Goal: Task Accomplishment & Management: Complete application form

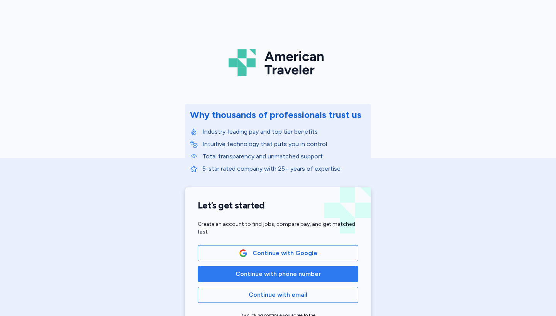
click at [283, 277] on span "Continue with phone number" at bounding box center [277, 274] width 85 height 9
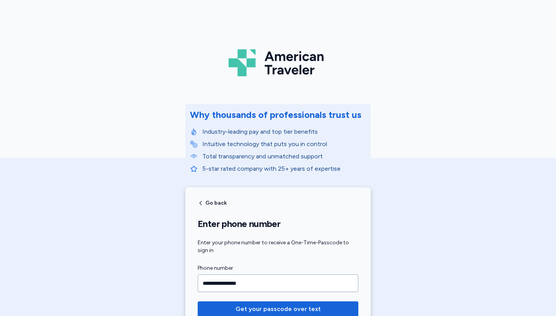
type input "**********"
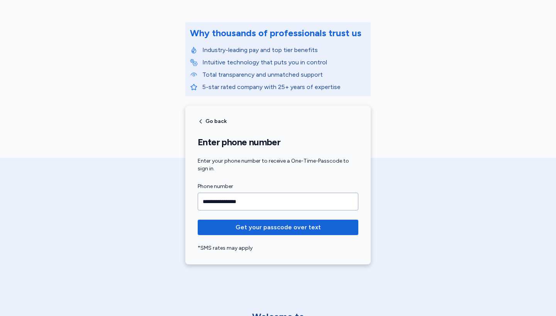
scroll to position [82, 0]
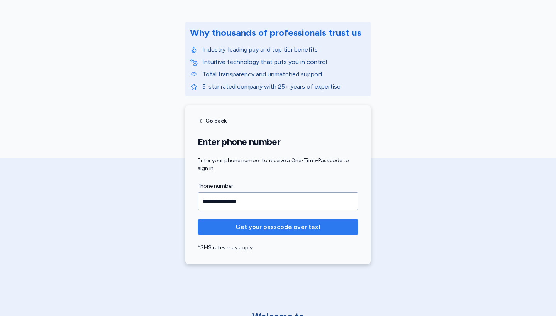
click at [275, 230] on span "Get your passcode over text" at bounding box center [277, 227] width 85 height 9
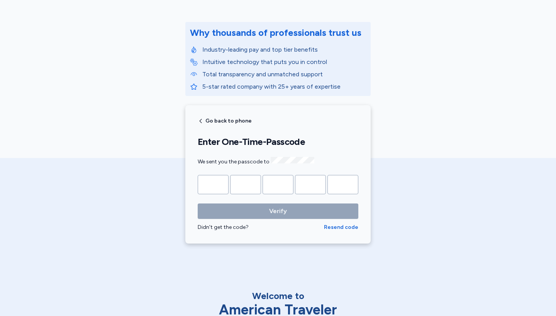
type input "*"
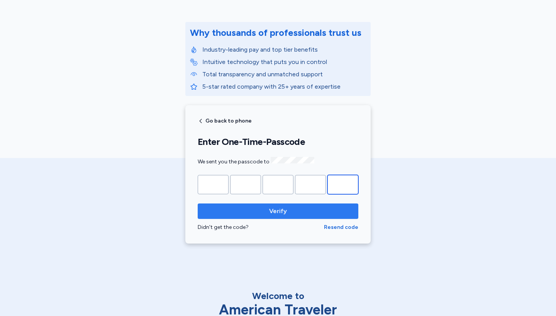
type input "*"
click at [291, 209] on span "Verify" at bounding box center [278, 211] width 148 height 9
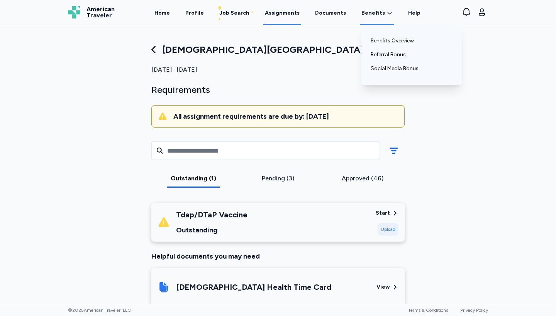
click at [369, 13] on span "Benefits" at bounding box center [373, 13] width 24 height 8
click at [387, 43] on link "Benefits Overview" at bounding box center [412, 41] width 82 height 14
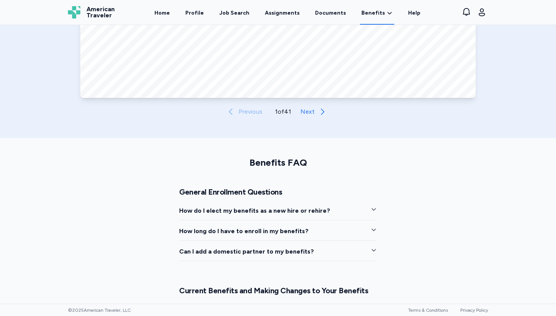
scroll to position [480, 0]
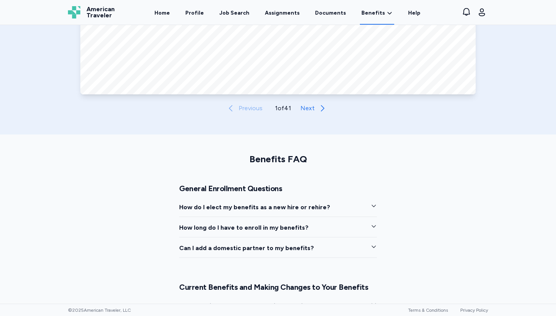
click at [375, 206] on icon "button" at bounding box center [374, 206] width 6 height 6
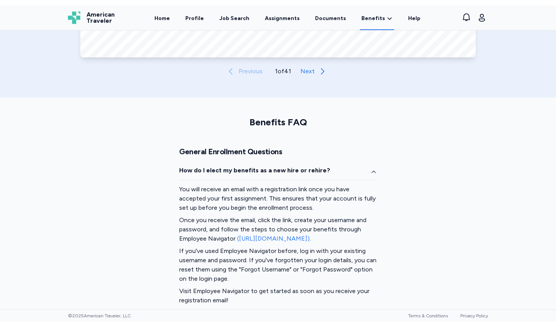
scroll to position [529, 0]
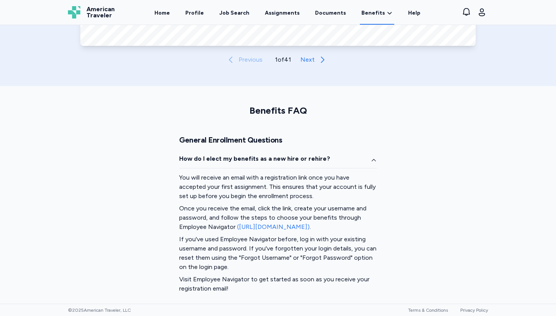
click at [267, 226] on link "(https://www.employeenavigator.com)" at bounding box center [273, 226] width 73 height 7
